Goal: Navigation & Orientation: Go to known website

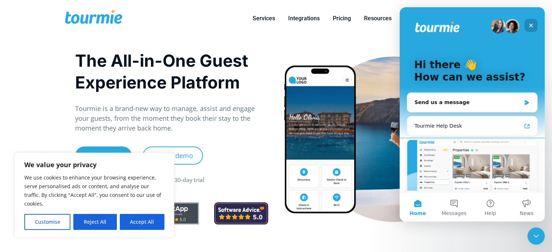
click at [529, 24] on icon "Close" at bounding box center [531, 26] width 6 height 6
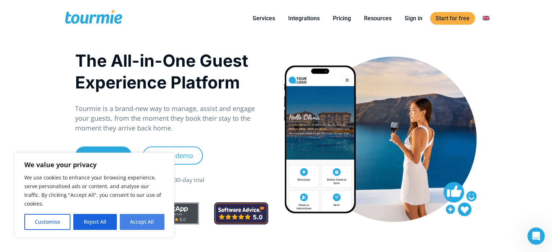
click at [145, 221] on button "Accept All" at bounding box center [142, 222] width 45 height 16
checkbox input "true"
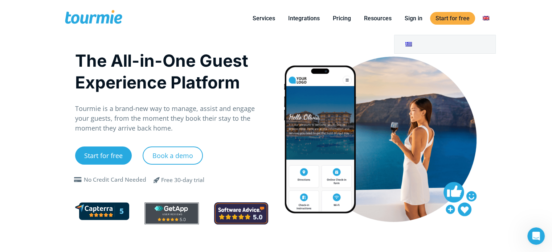
click at [488, 21] on link "Switch to" at bounding box center [485, 18] width 17 height 9
click at [491, 45] on link "Switch to" at bounding box center [527, 44] width 101 height 18
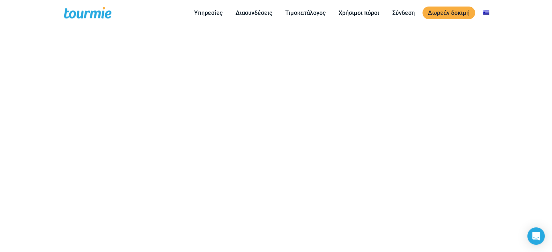
scroll to position [387, 0]
